Goal: Information Seeking & Learning: Learn about a topic

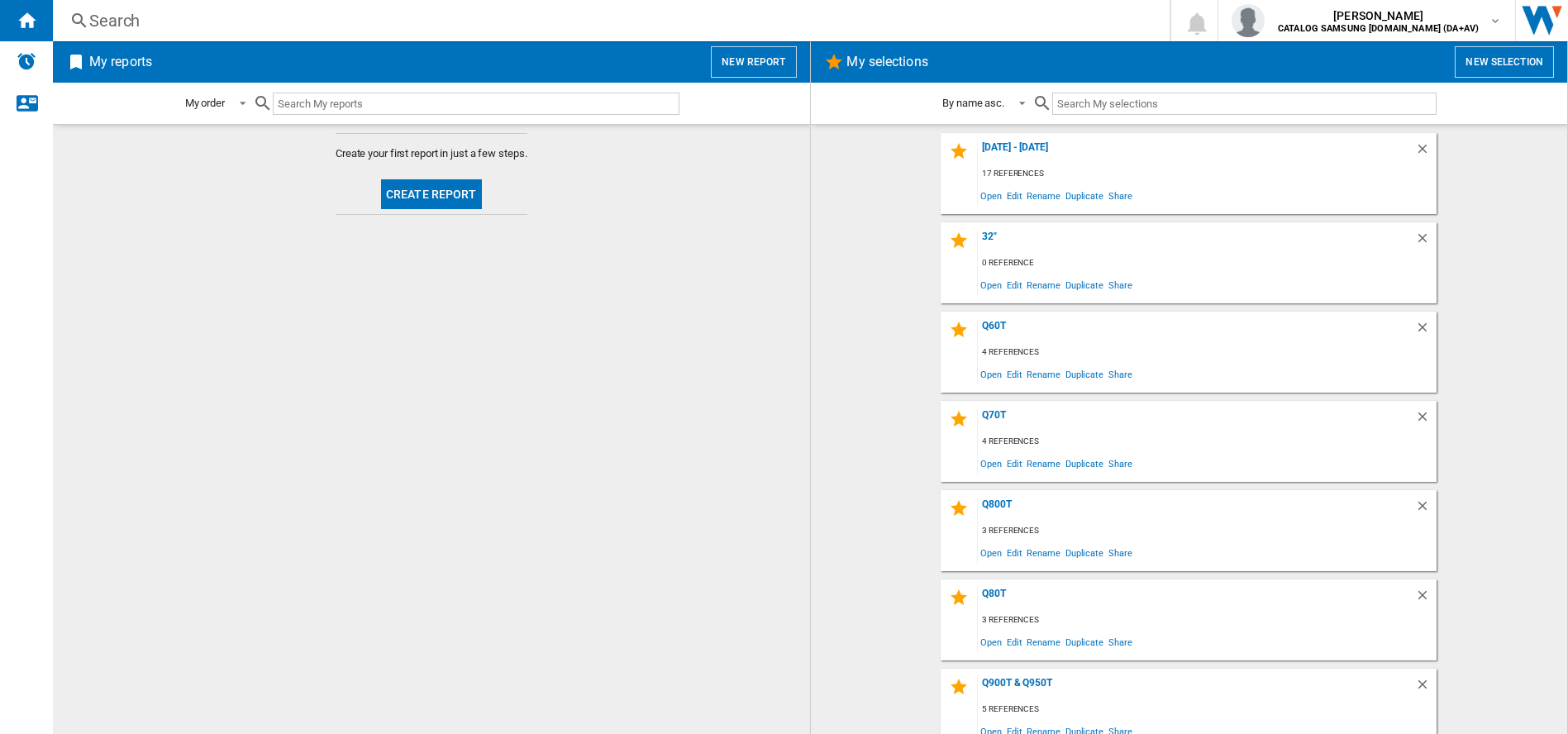
click at [434, 1] on div "Search Search 0 [PERSON_NAME] CATALOG SAMSUNG [DOMAIN_NAME] (DA+AV) CATALOG SAM…" at bounding box center [810, 21] width 1515 height 41
click at [409, 18] on div "Search" at bounding box center [608, 21] width 1037 height 24
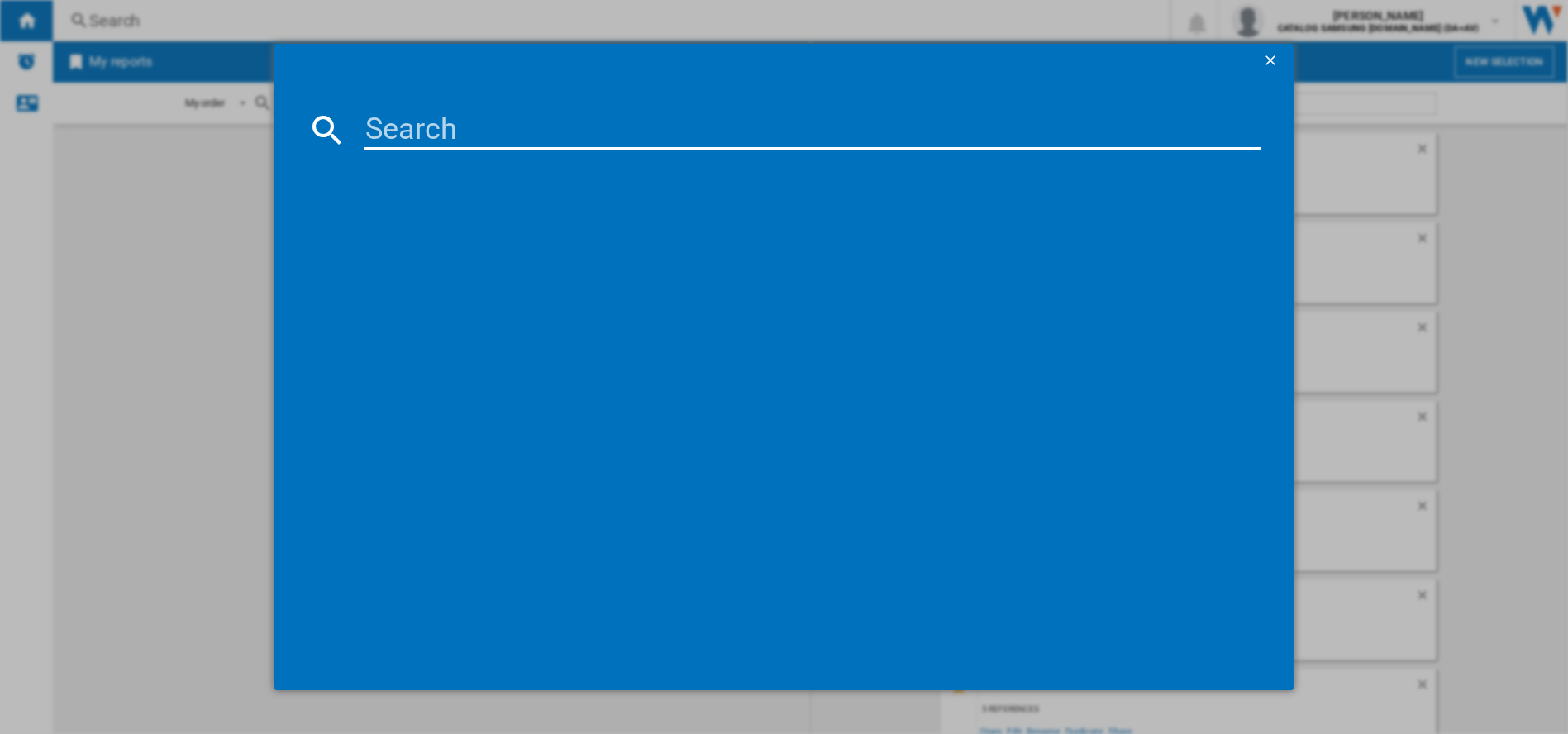
click at [444, 131] on input at bounding box center [811, 130] width 897 height 39
type input "55u8000"
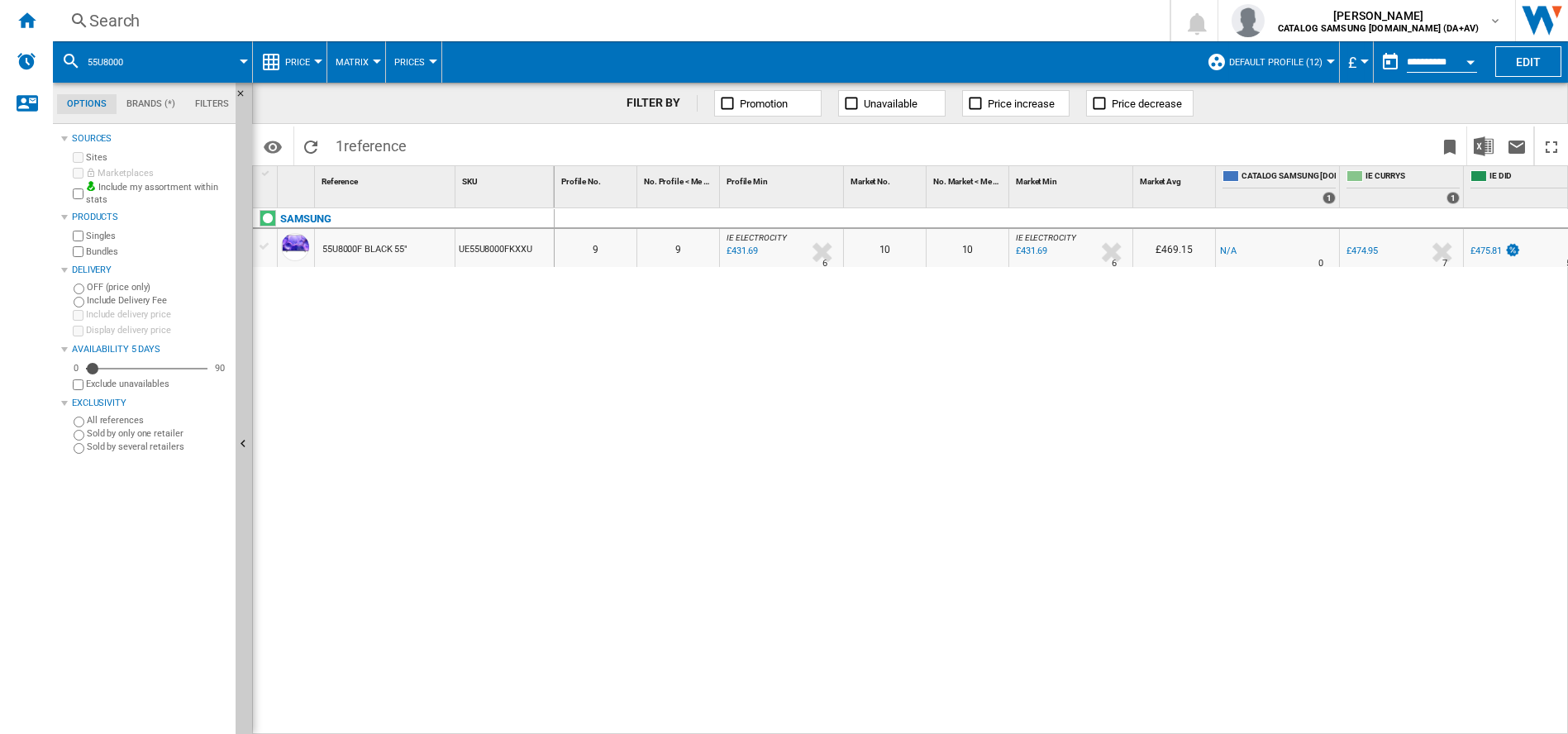
click at [1348, 70] on span "£" at bounding box center [1352, 63] width 8 height 18
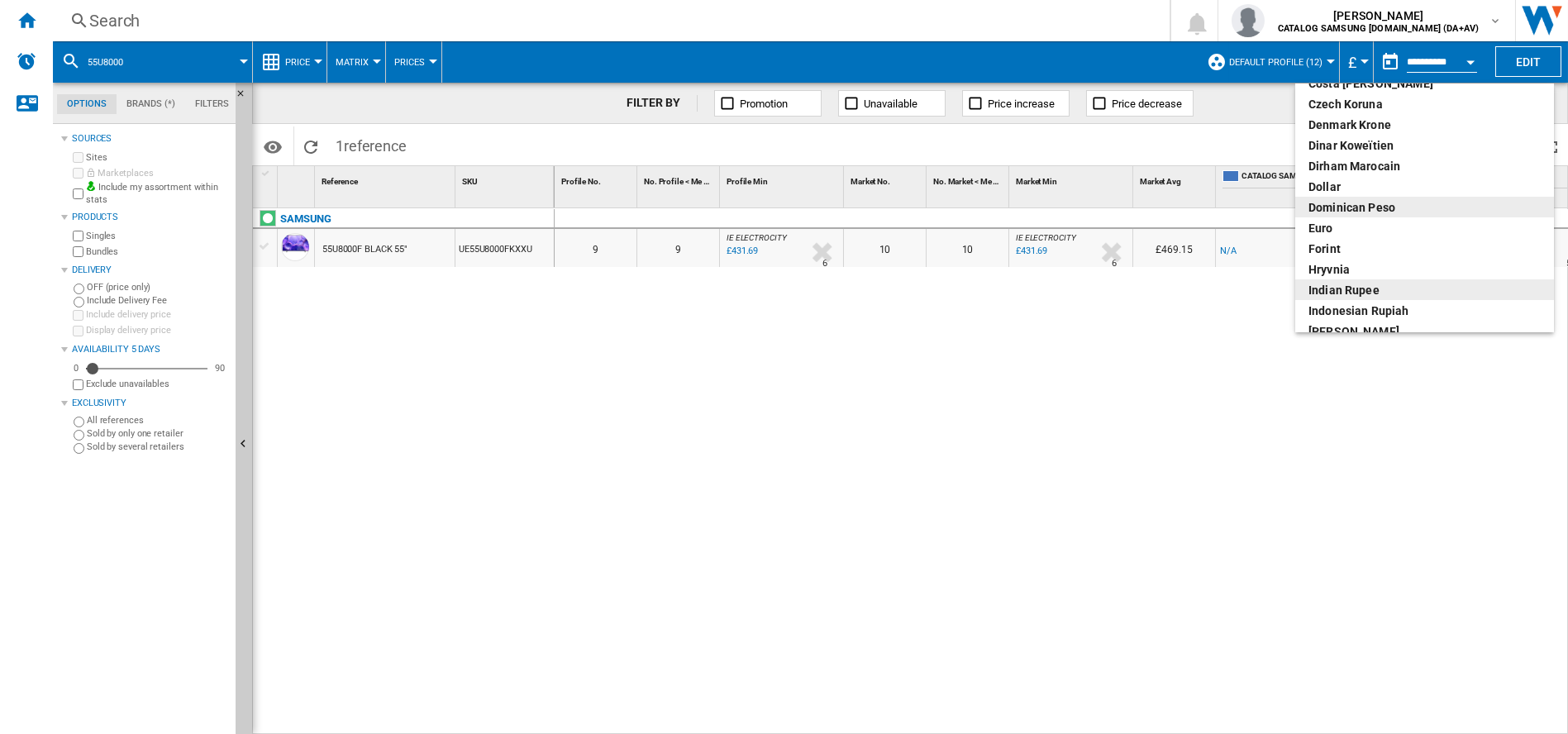
scroll to position [275, 0]
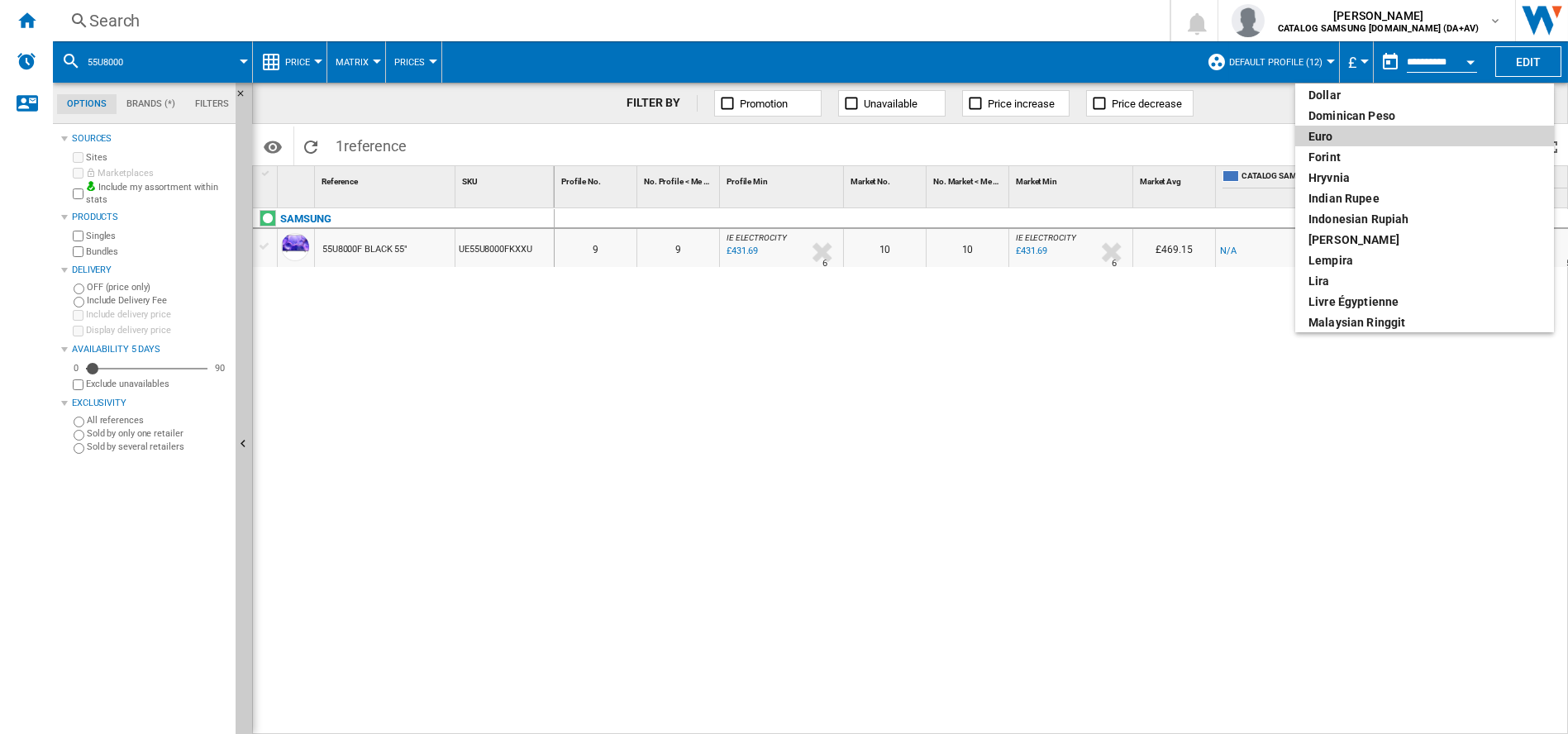
click at [1339, 142] on div "euro" at bounding box center [1424, 136] width 232 height 17
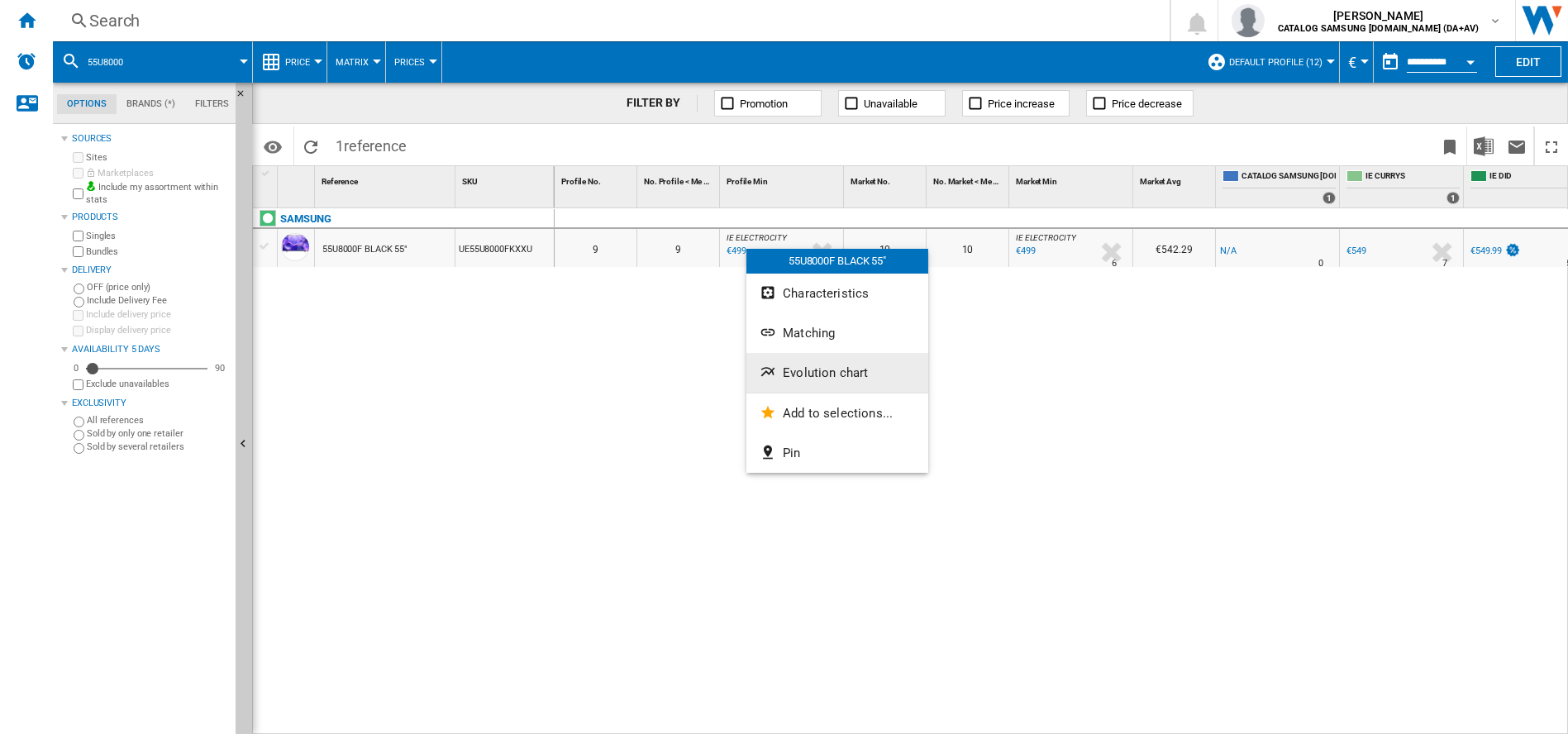
click at [806, 362] on button "Evolution chart" at bounding box center [837, 373] width 182 height 39
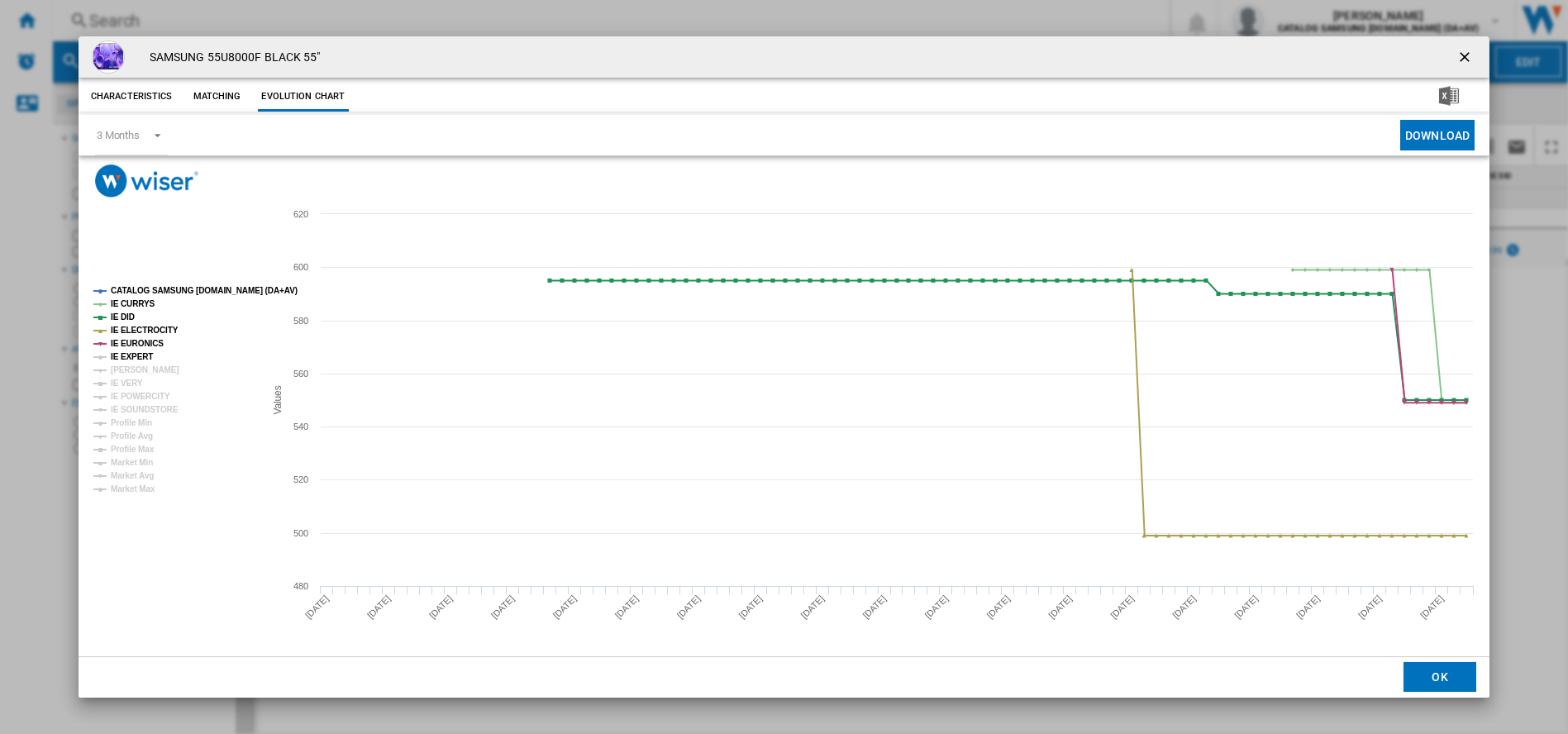
click at [138, 359] on tspan "IE EXPERT" at bounding box center [132, 356] width 42 height 9
click at [145, 369] on tspan "[PERSON_NAME]" at bounding box center [146, 369] width 69 height 9
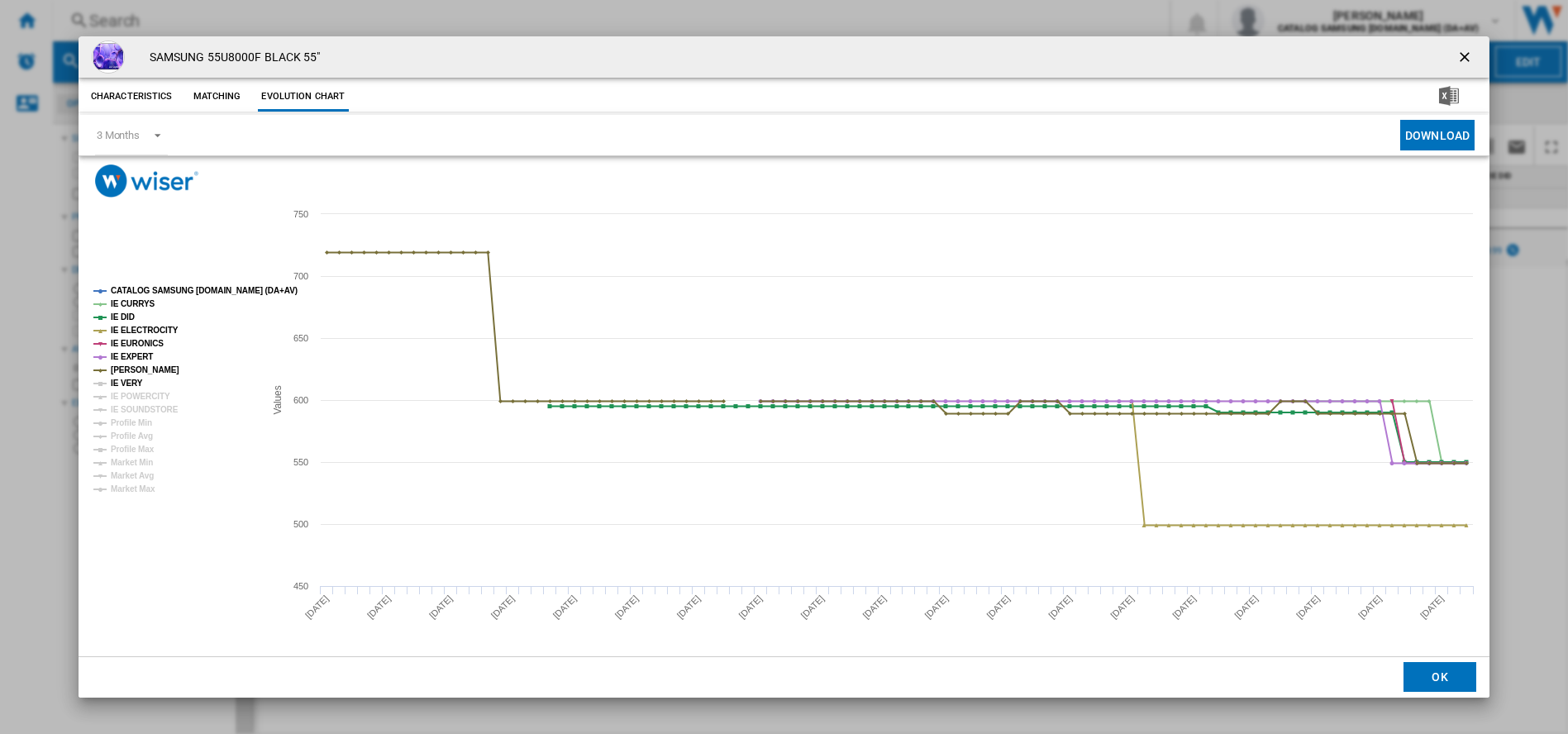
click at [130, 380] on tspan "IE VERY" at bounding box center [127, 383] width 32 height 9
click at [134, 393] on tspan "IE POWERCITY" at bounding box center [141, 396] width 59 height 9
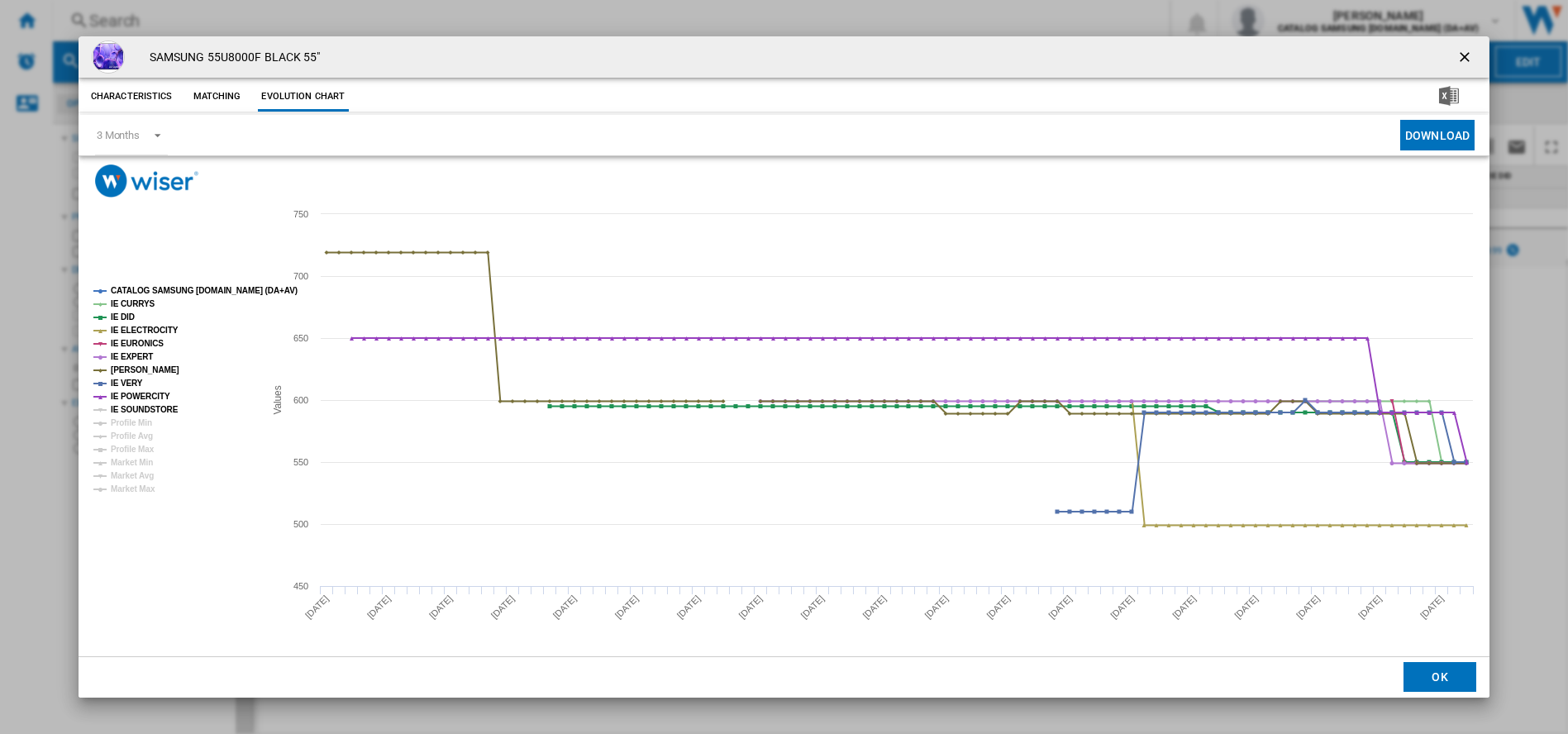
click at [132, 406] on tspan "IE SOUNDSTORE" at bounding box center [145, 408] width 68 height 9
click at [134, 392] on tspan "IE POWERCITY" at bounding box center [141, 396] width 59 height 9
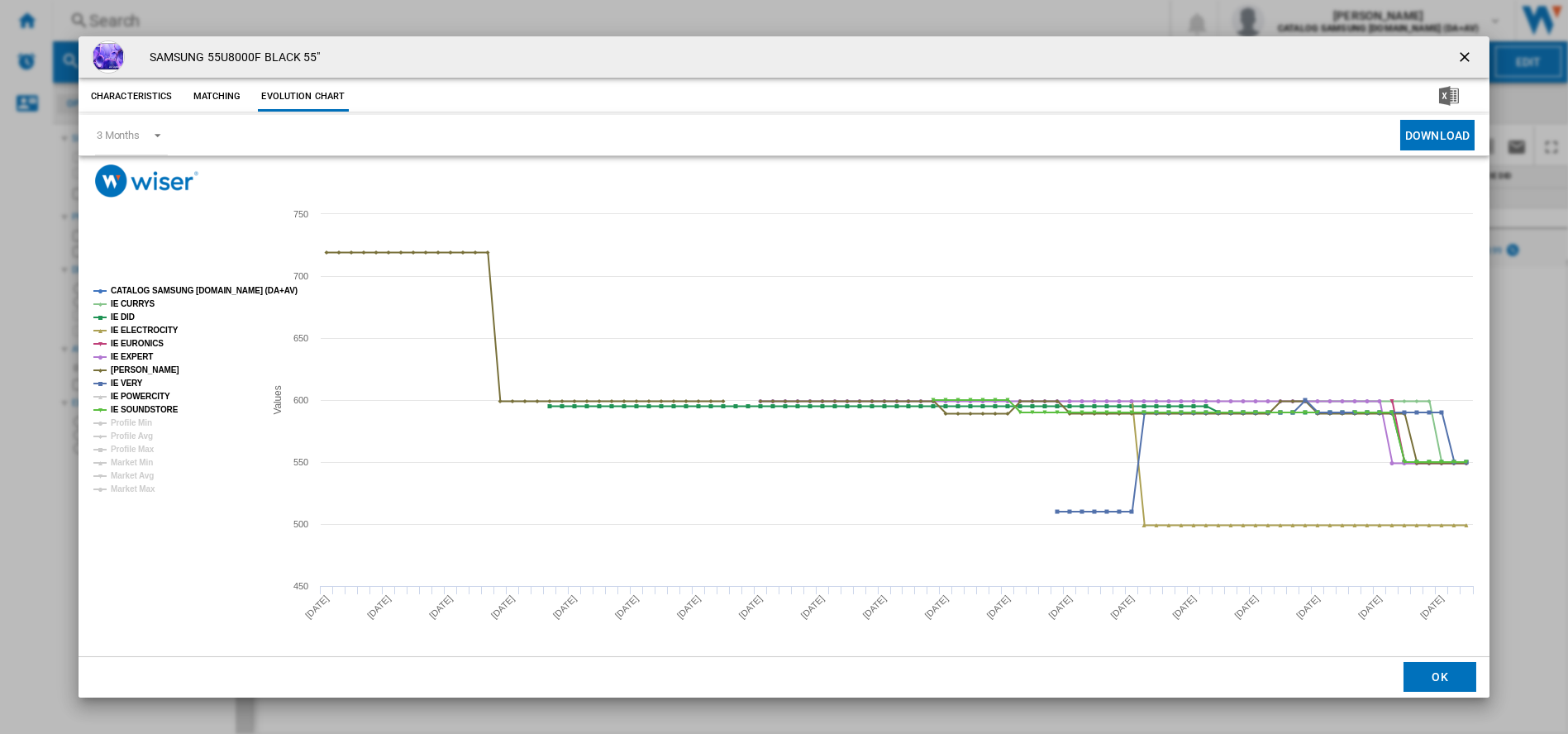
click at [132, 398] on tspan "IE POWERCITY" at bounding box center [141, 396] width 59 height 9
